Goal: Find specific fact: Find specific fact

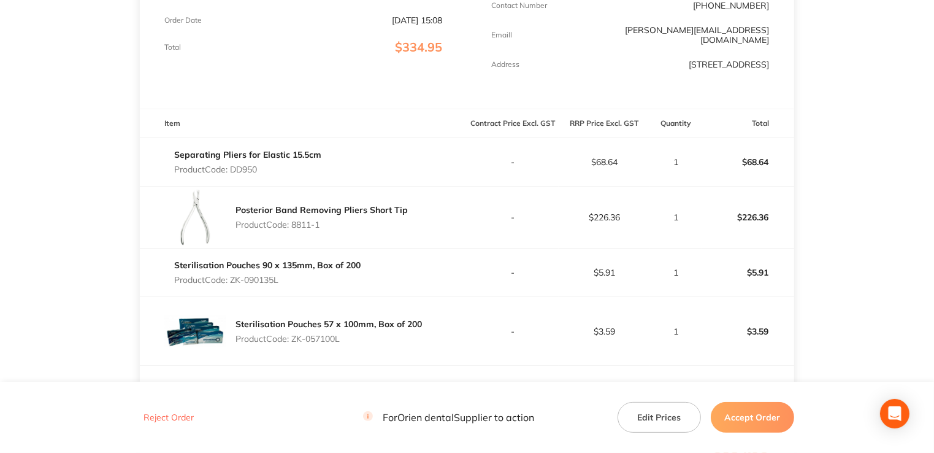
scroll to position [61, 0]
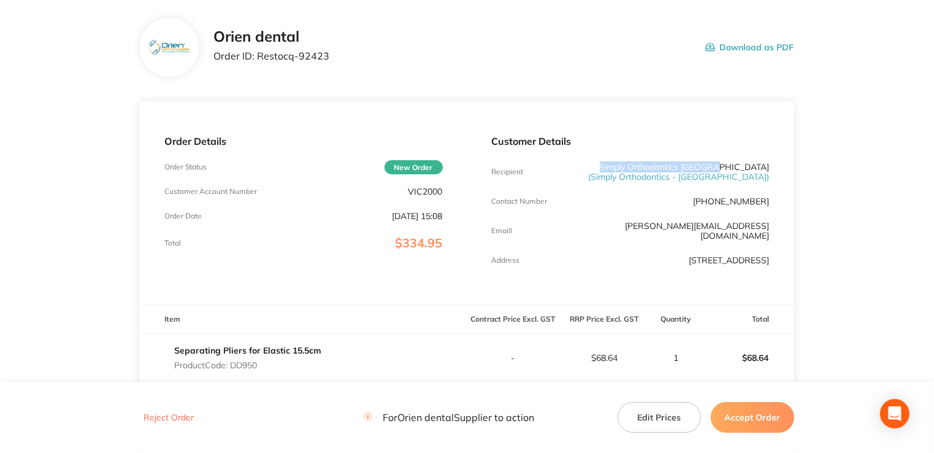
drag, startPoint x: 622, startPoint y: 164, endPoint x: 738, endPoint y: 165, distance: 115.9
click at [738, 165] on p "Simply Orthodontics Sunbury ( Simply Orthodontics - [GEOGRAPHIC_DATA] )" at bounding box center [676, 172] width 185 height 20
copy p "Simply Orthodontics [GEOGRAPHIC_DATA]"
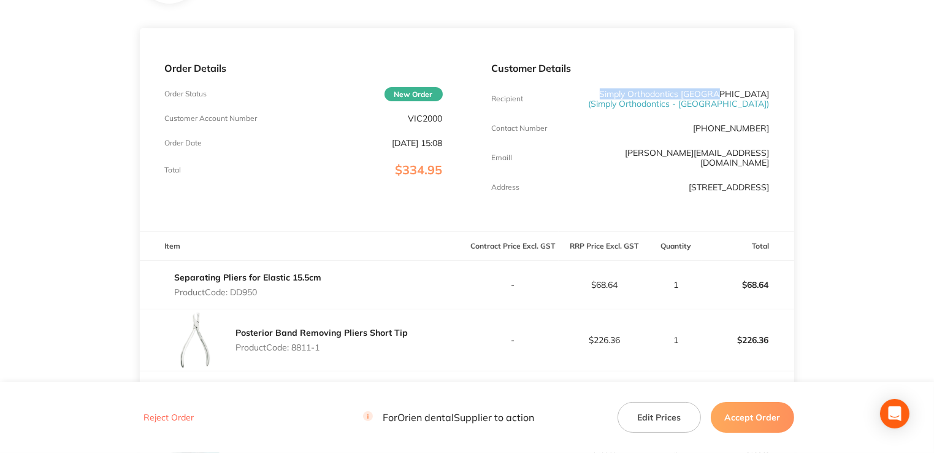
scroll to position [123, 0]
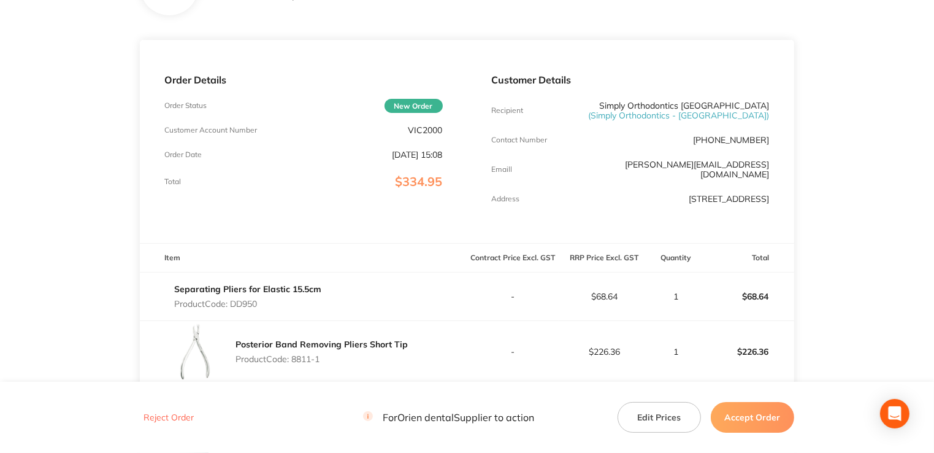
click at [253, 299] on p "Product Code: DD950" at bounding box center [247, 304] width 147 height 10
copy p "DD950"
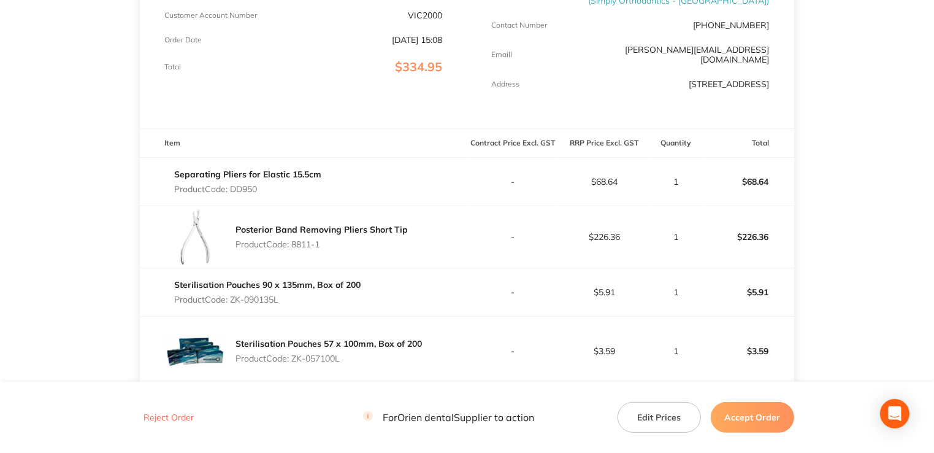
scroll to position [245, 0]
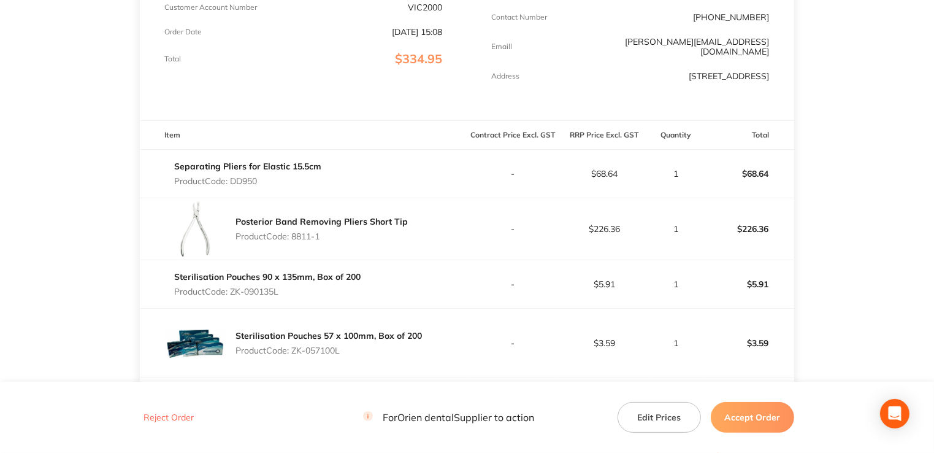
drag, startPoint x: 336, startPoint y: 220, endPoint x: 294, endPoint y: 226, distance: 42.2
click at [294, 226] on div "Posterior Band Removing Pliers Short Tip Product Code: 8811-1" at bounding box center [322, 229] width 172 height 34
copy p "8811-1"
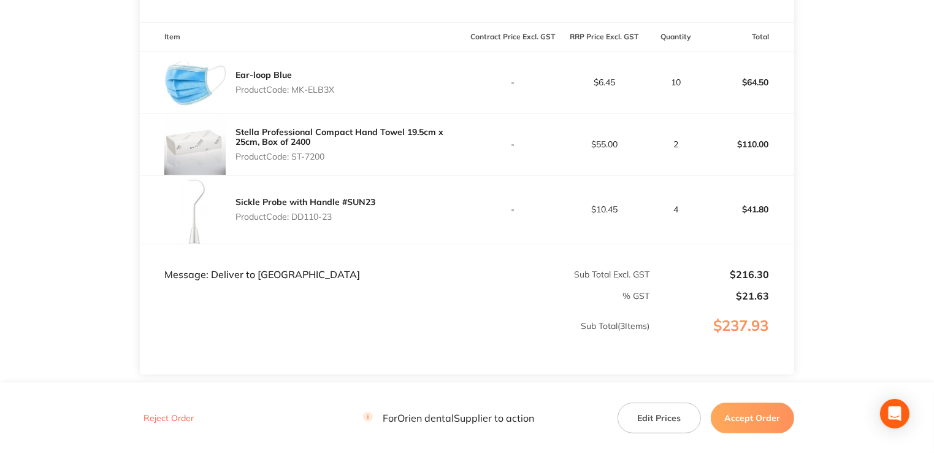
scroll to position [177, 0]
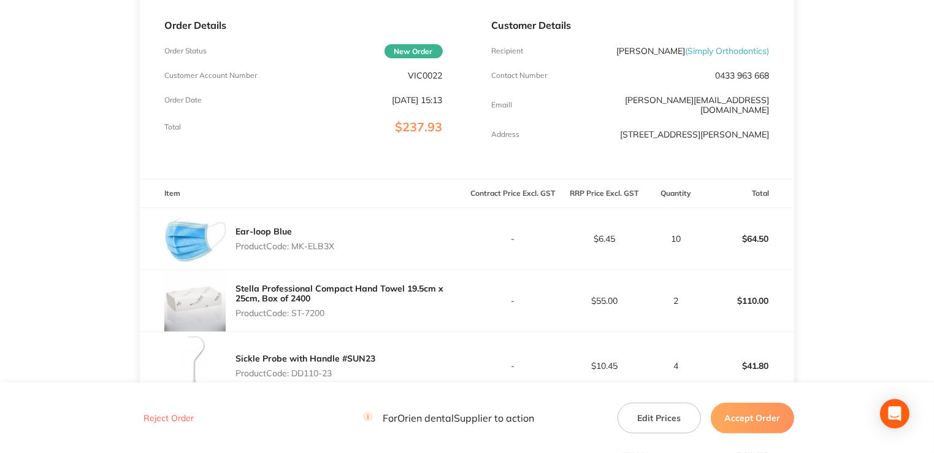
click at [423, 75] on p "VIC0022" at bounding box center [425, 76] width 34 height 10
copy p "VIC0022"
